Goal: Navigation & Orientation: Find specific page/section

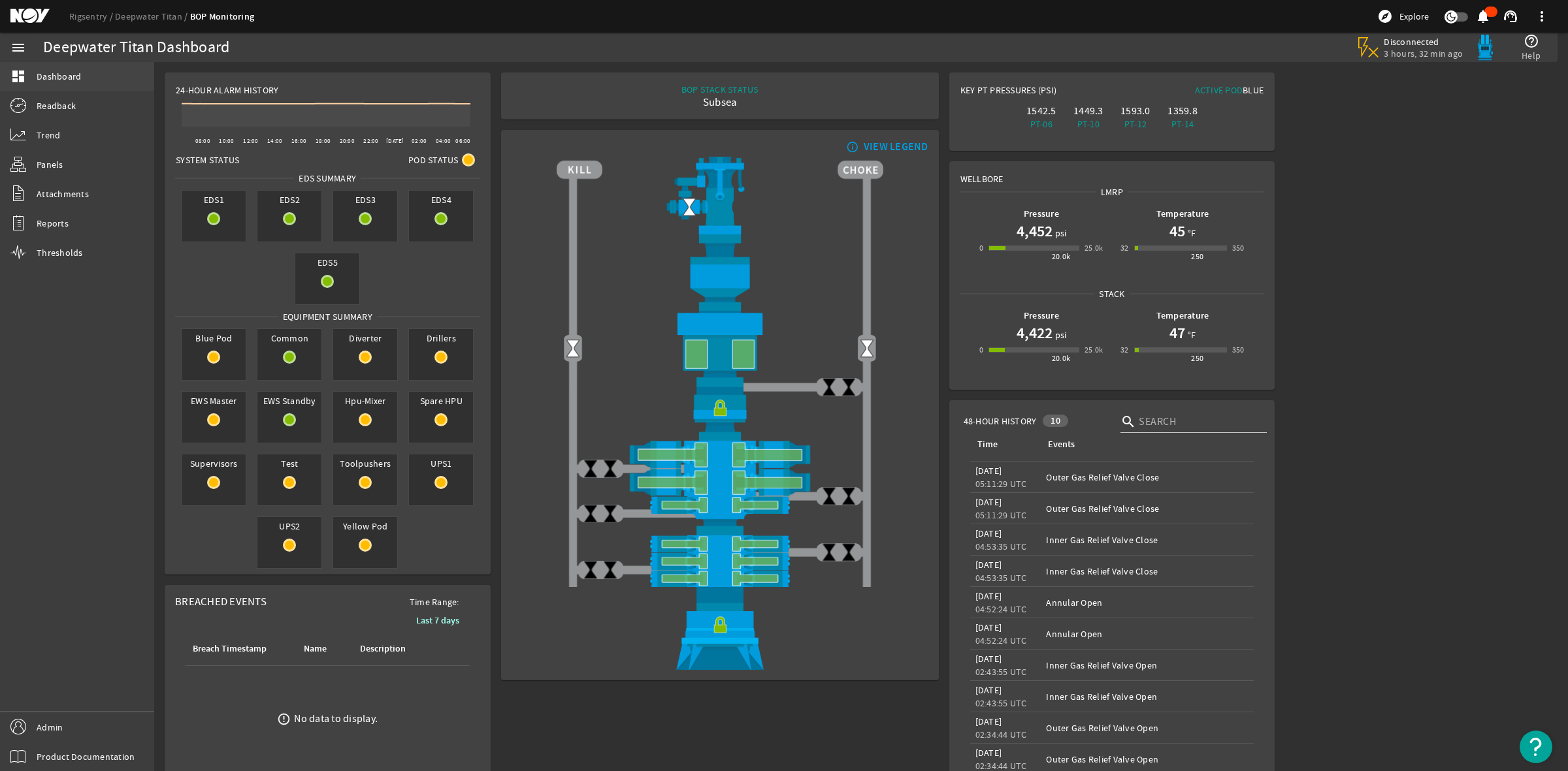
click at [61, 80] on span "Dashboard" at bounding box center [59, 77] width 44 height 13
click at [50, 79] on span "Dashboard" at bounding box center [59, 77] width 44 height 13
click at [57, 101] on span "Readback" at bounding box center [56, 106] width 39 height 13
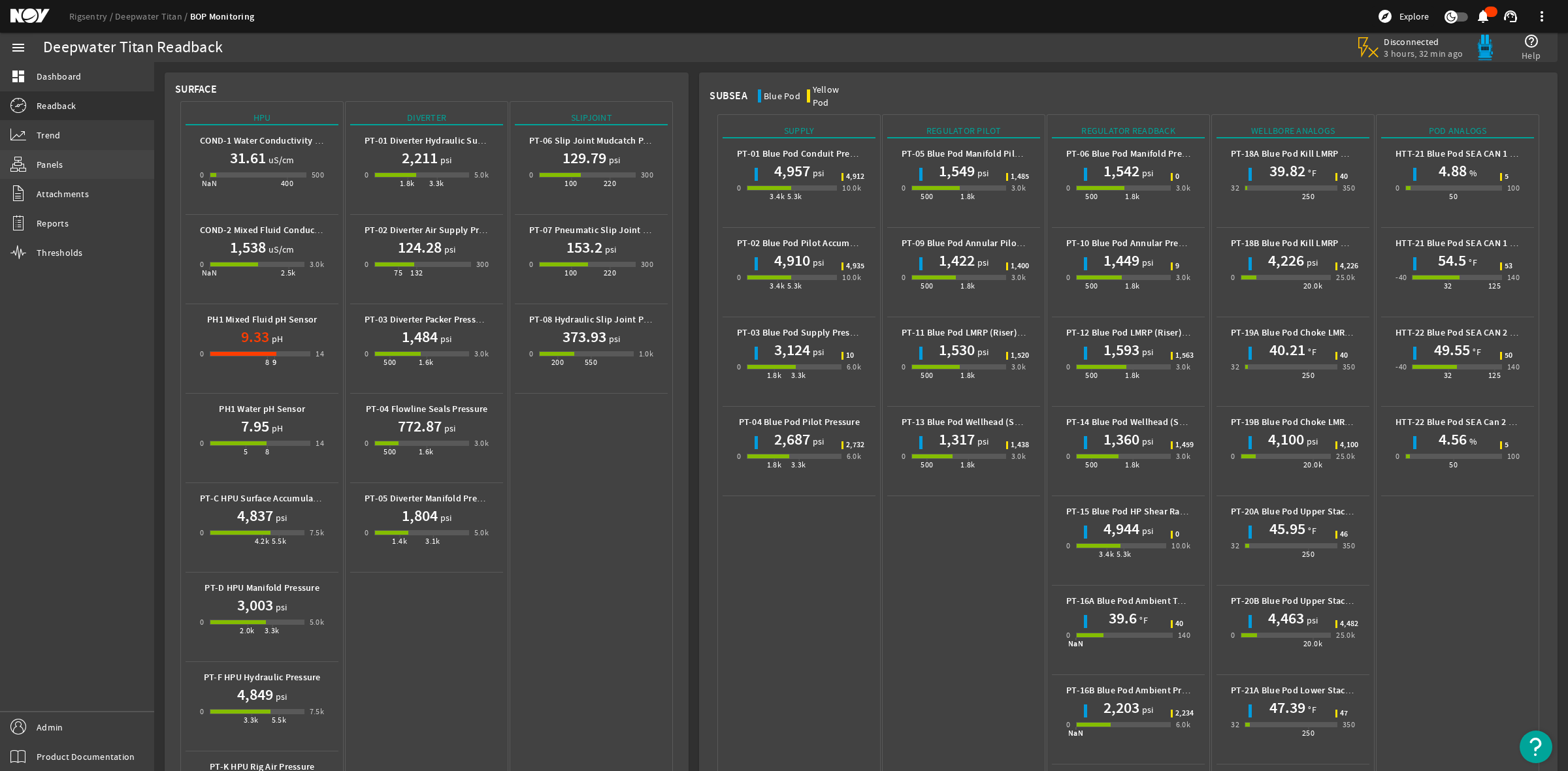
click at [49, 164] on span "Panels" at bounding box center [50, 164] width 27 height 13
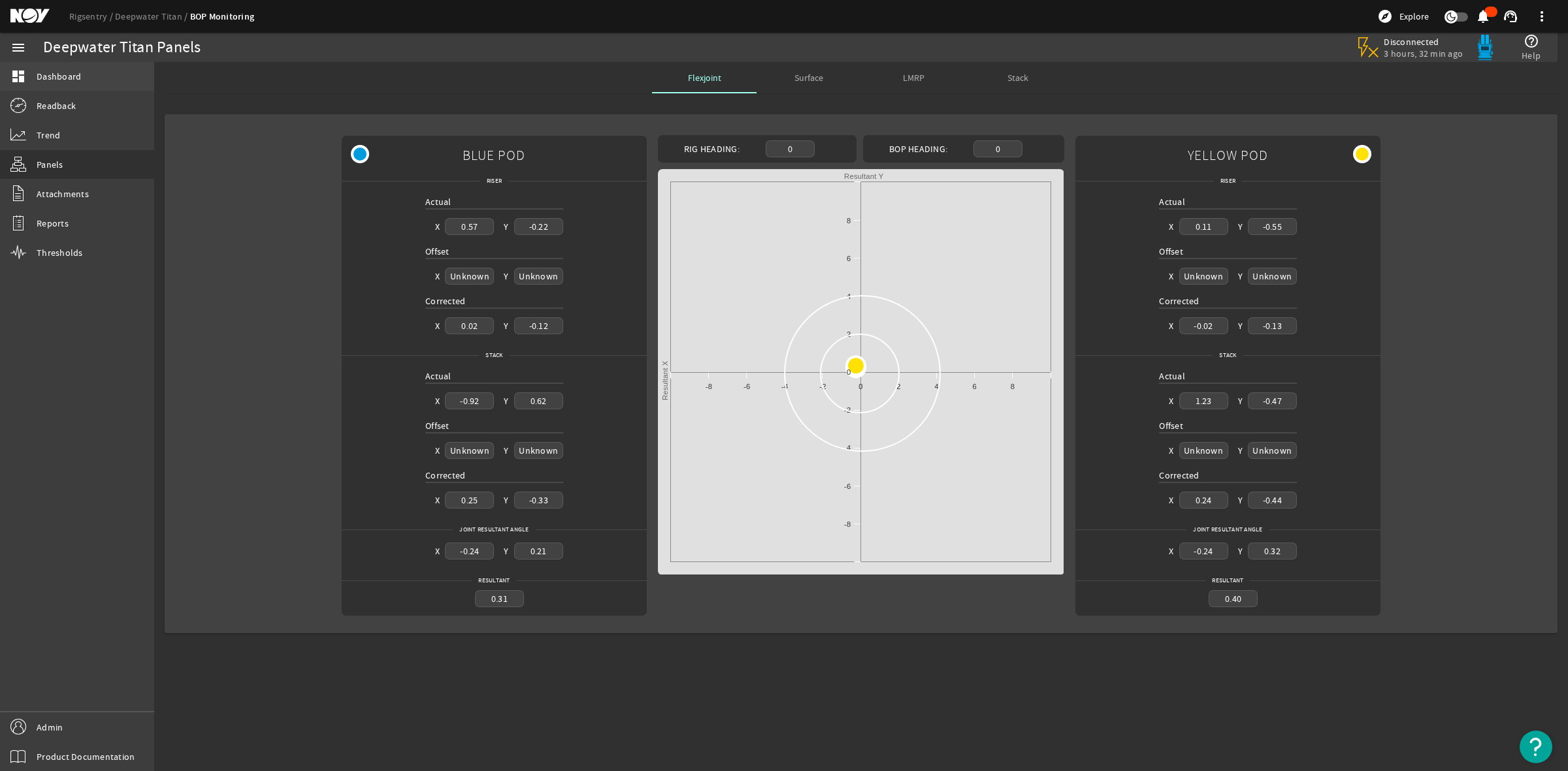
click at [44, 74] on span "Dashboard" at bounding box center [59, 77] width 44 height 13
